Goal: Information Seeking & Learning: Learn about a topic

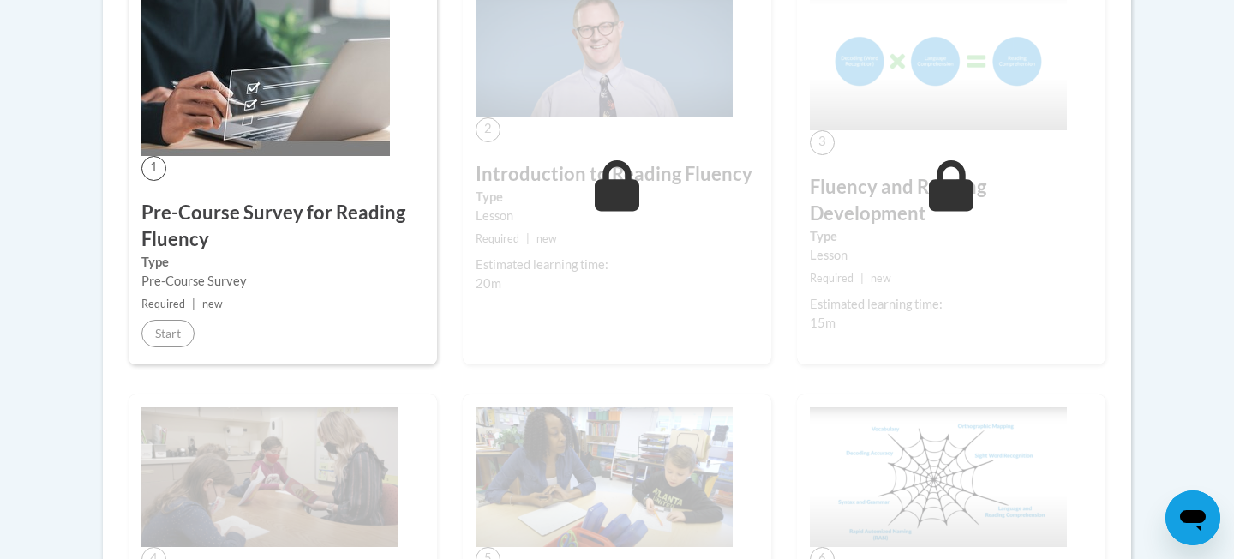
scroll to position [466, 0]
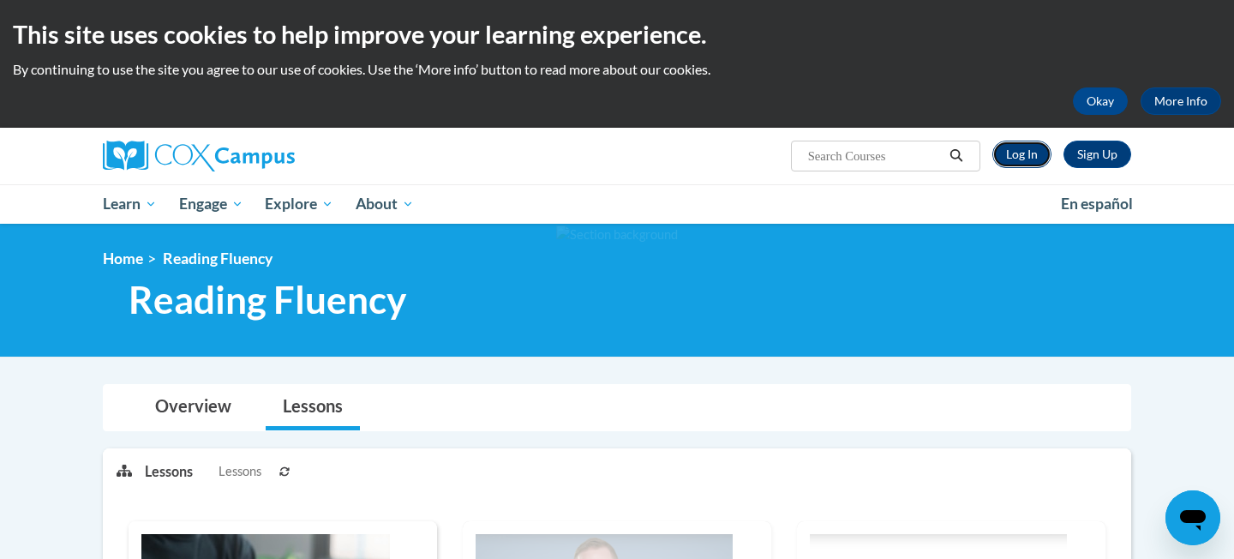
click at [1039, 157] on link "Log In" at bounding box center [1022, 154] width 59 height 27
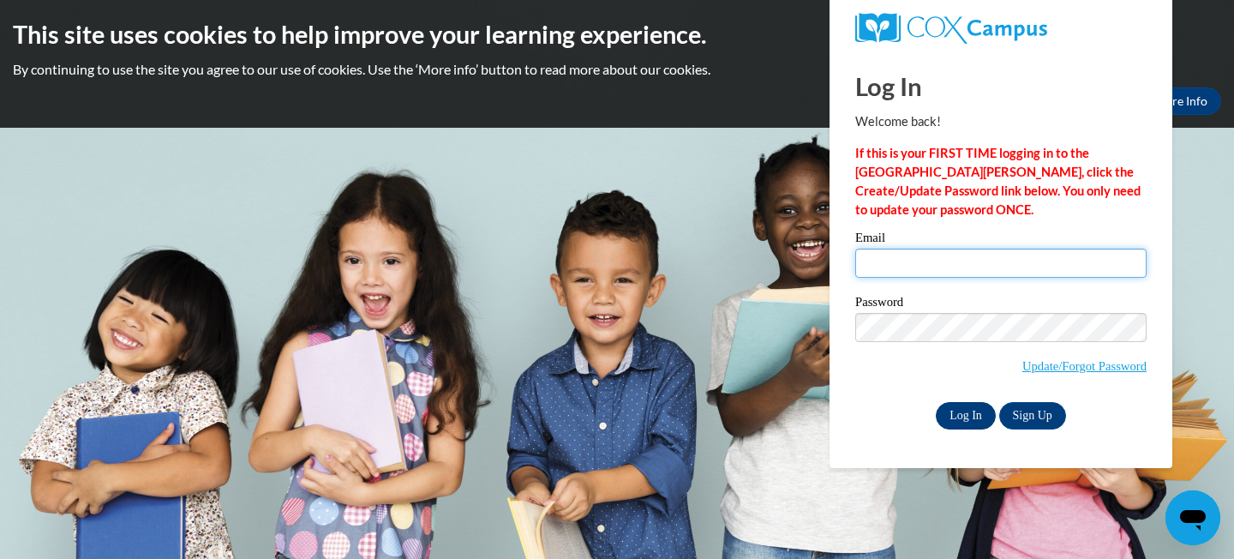
type input "mgleason@waukesha.k12.wi.us"
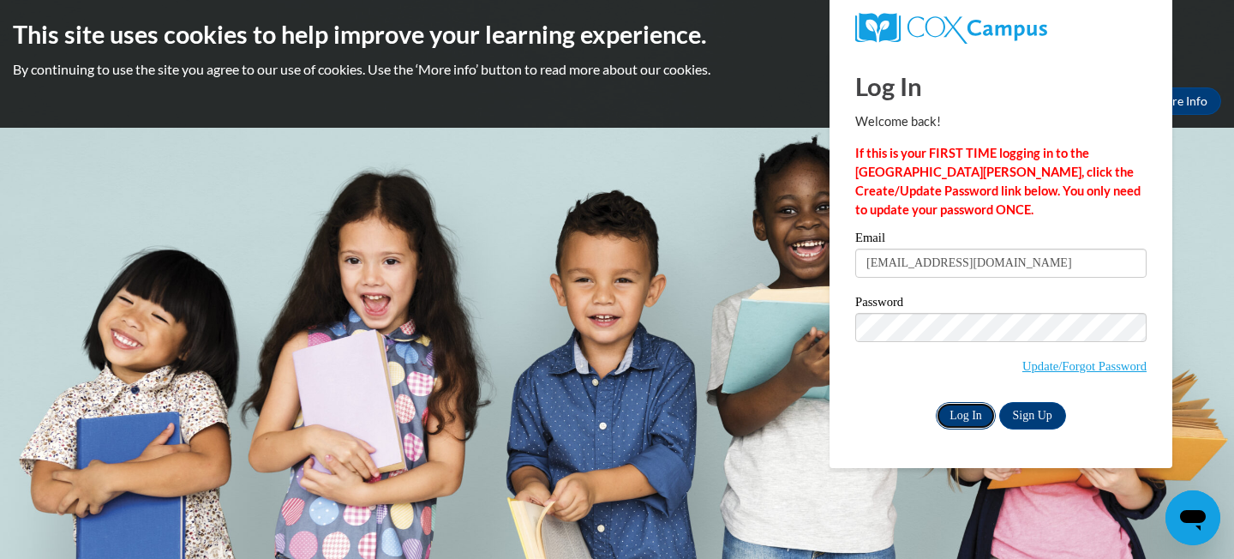
click at [982, 415] on input "Log In" at bounding box center [966, 415] width 60 height 27
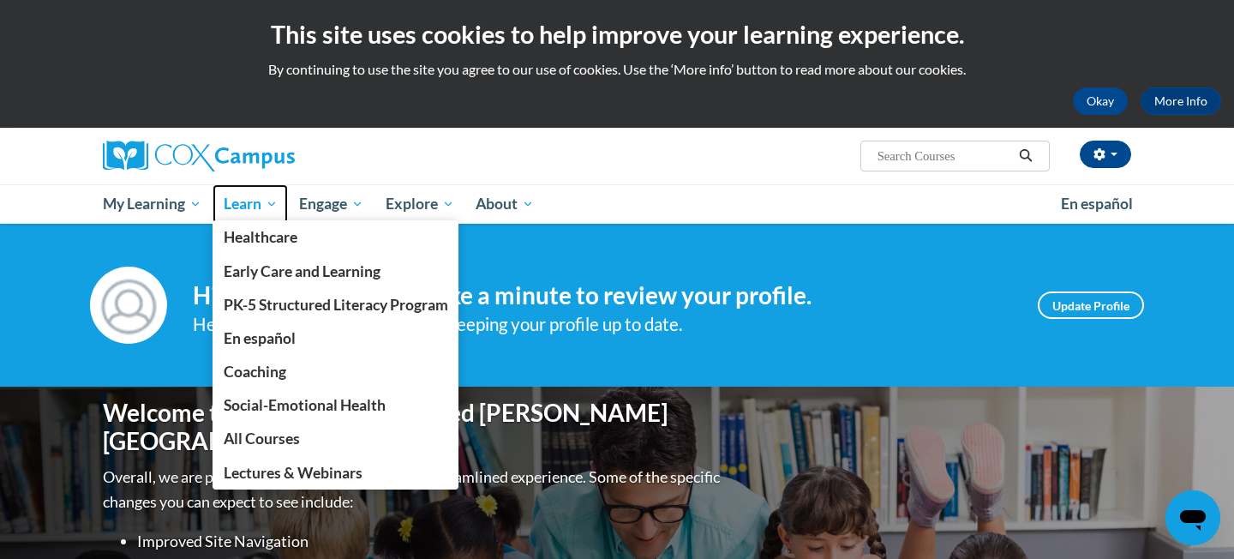
click at [276, 196] on span "Learn" at bounding box center [251, 204] width 54 height 21
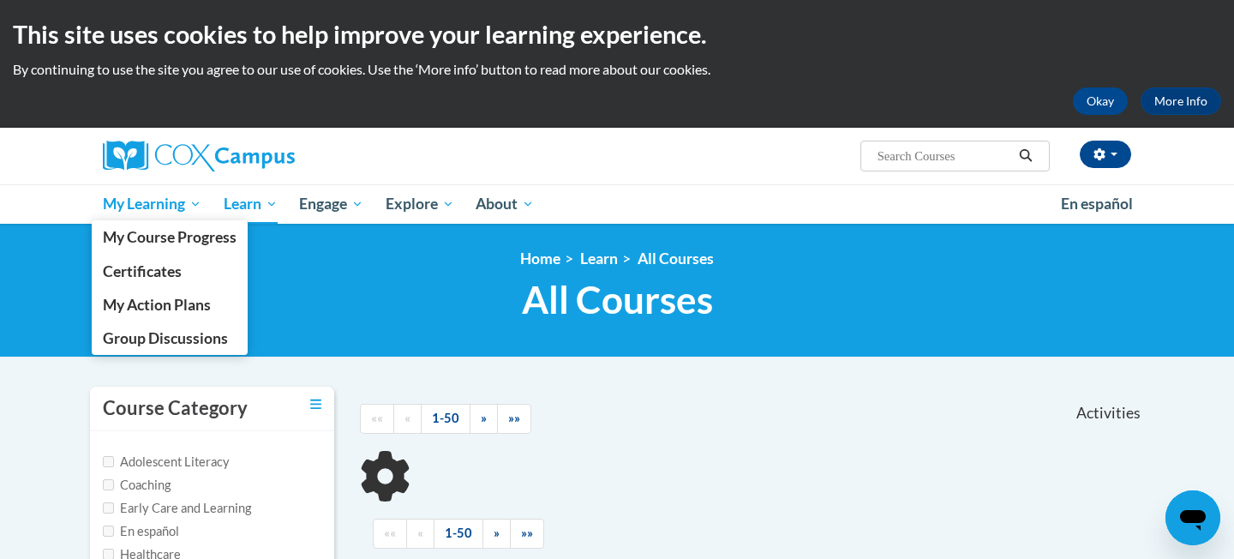
click at [179, 205] on span "My Learning" at bounding box center [152, 204] width 99 height 21
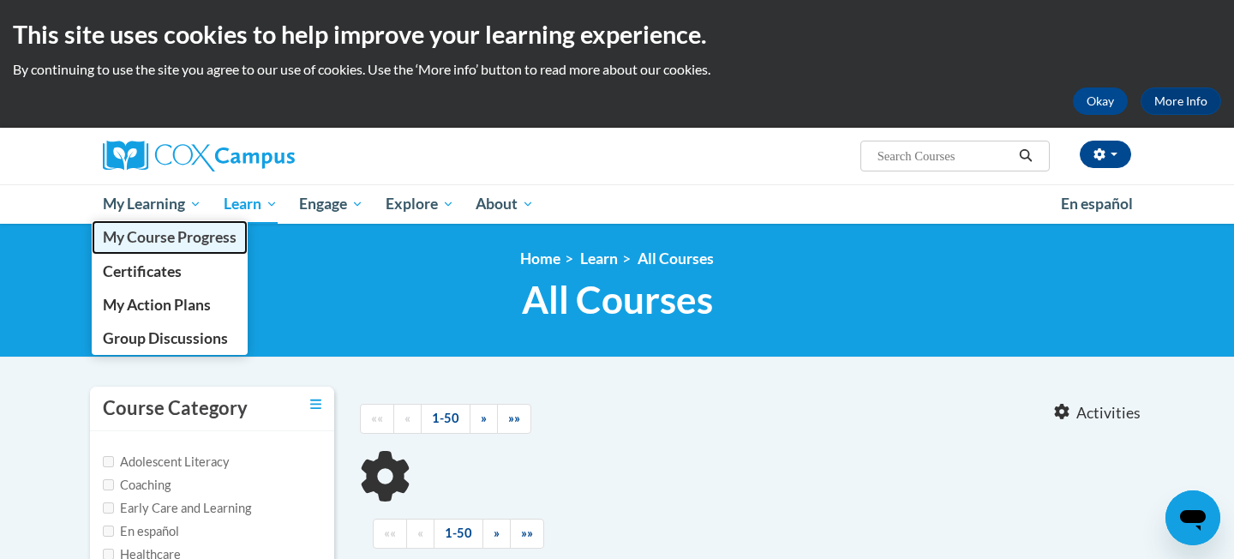
click at [172, 238] on span "My Course Progress" at bounding box center [170, 237] width 134 height 18
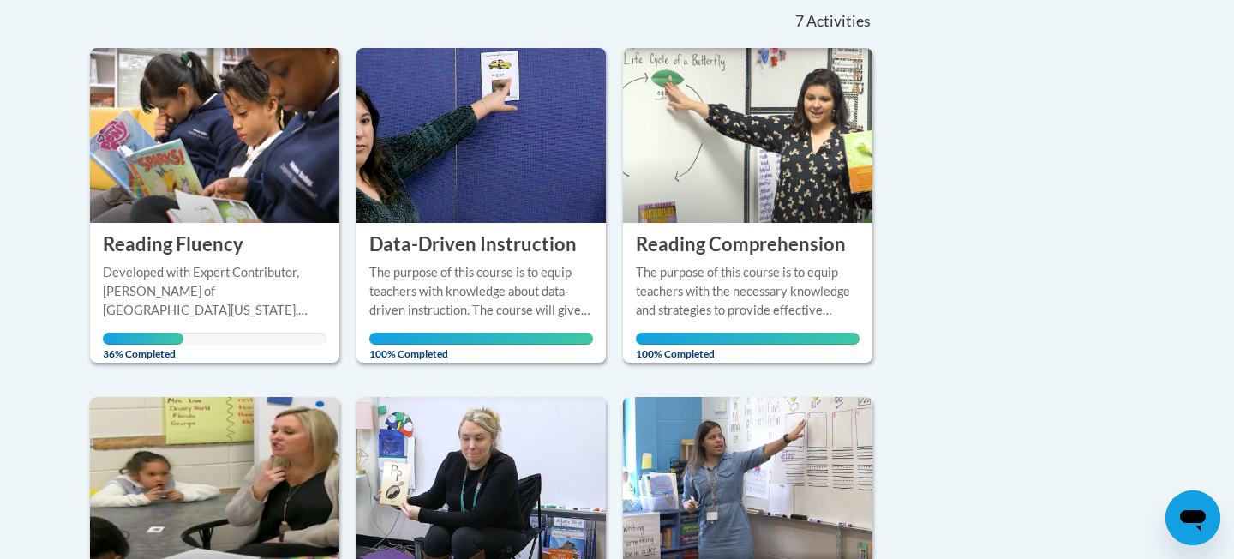
scroll to position [393, 0]
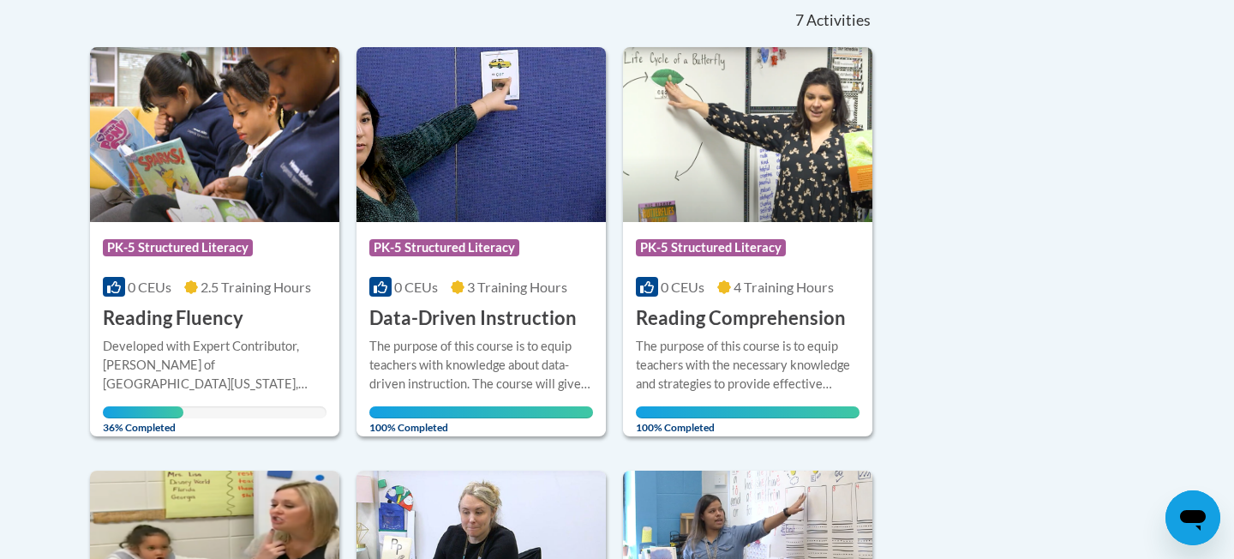
click at [264, 279] on span "2.5 Training Hours" at bounding box center [256, 287] width 111 height 16
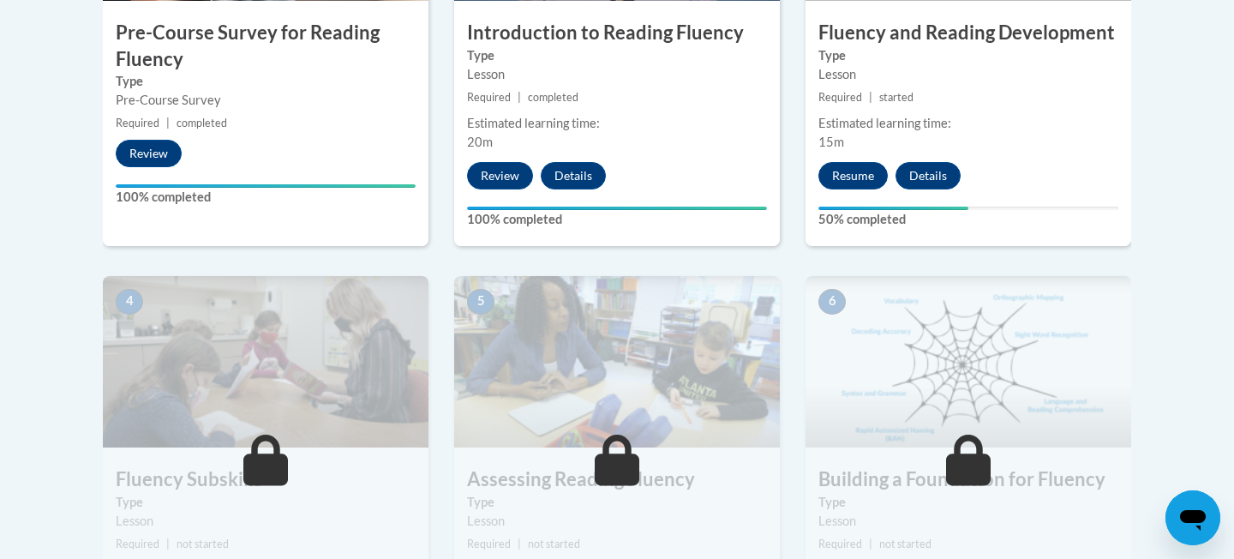
scroll to position [694, 0]
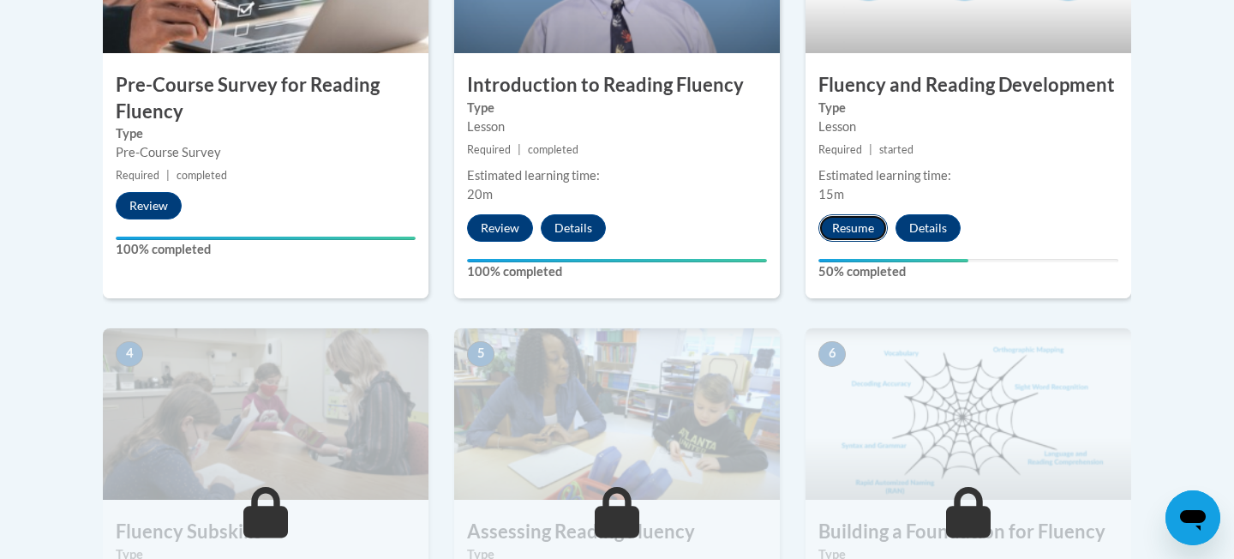
click at [844, 222] on button "Resume" at bounding box center [853, 227] width 69 height 27
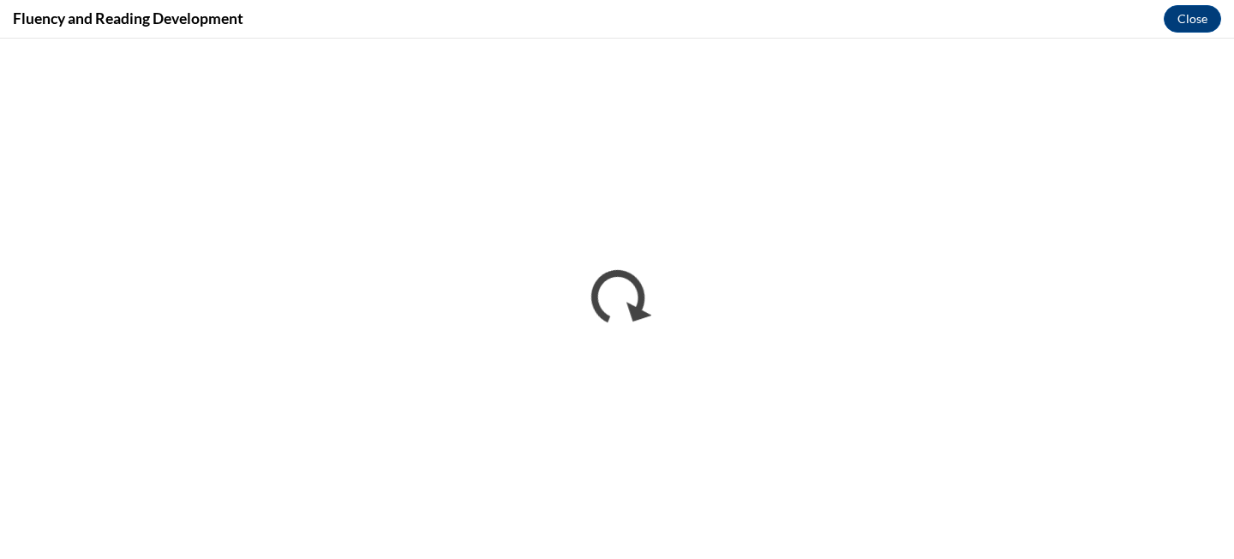
scroll to position [0, 0]
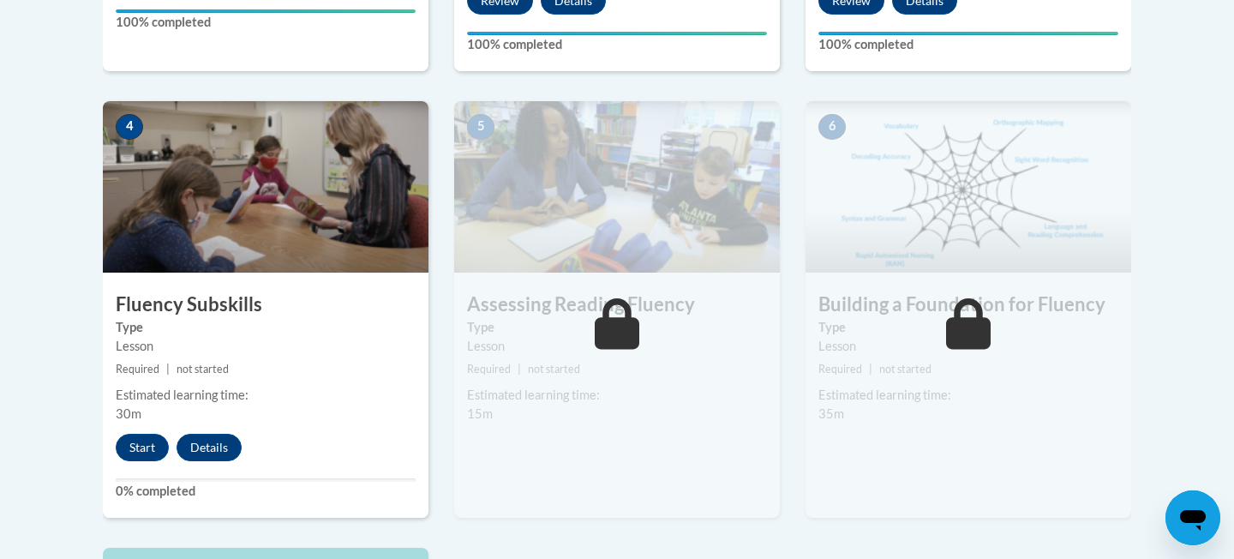
scroll to position [965, 0]
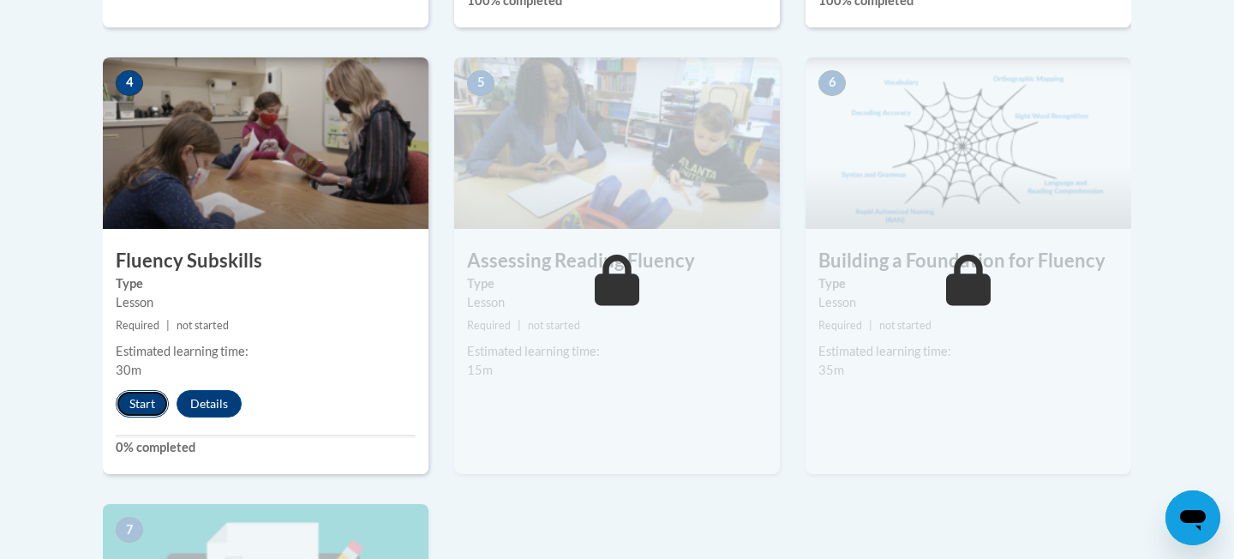
click at [122, 395] on button "Start" at bounding box center [142, 403] width 53 height 27
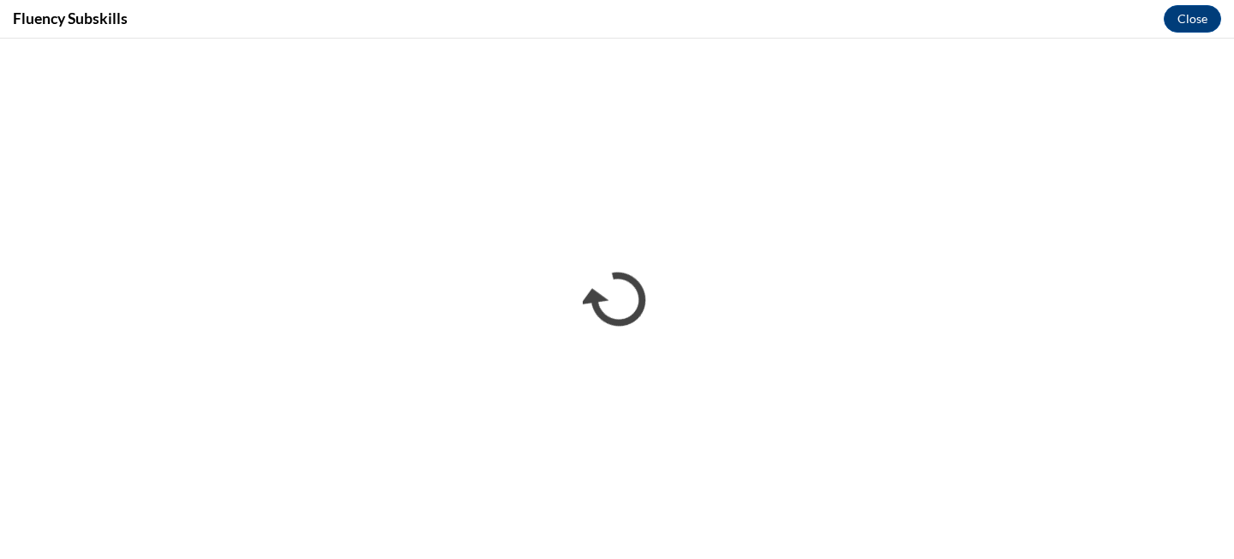
scroll to position [0, 0]
